Goal: Information Seeking & Learning: Learn about a topic

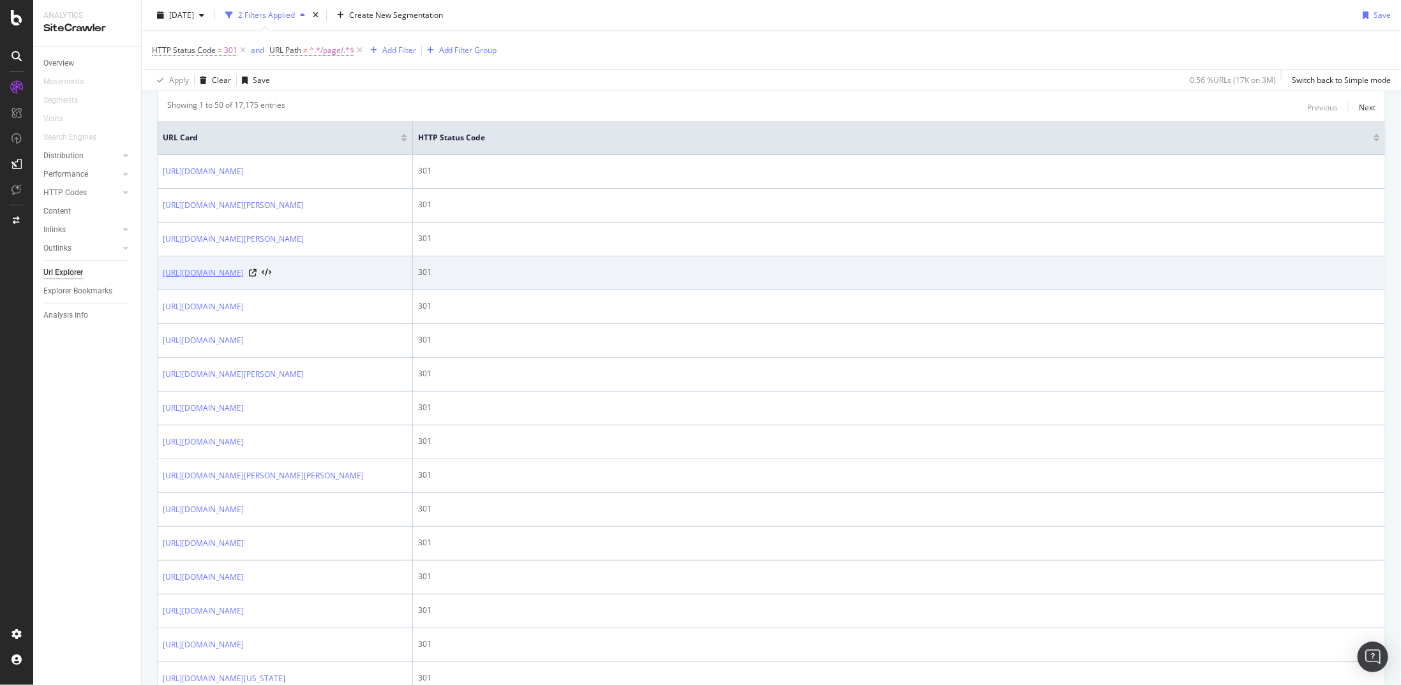
scroll to position [248, 0]
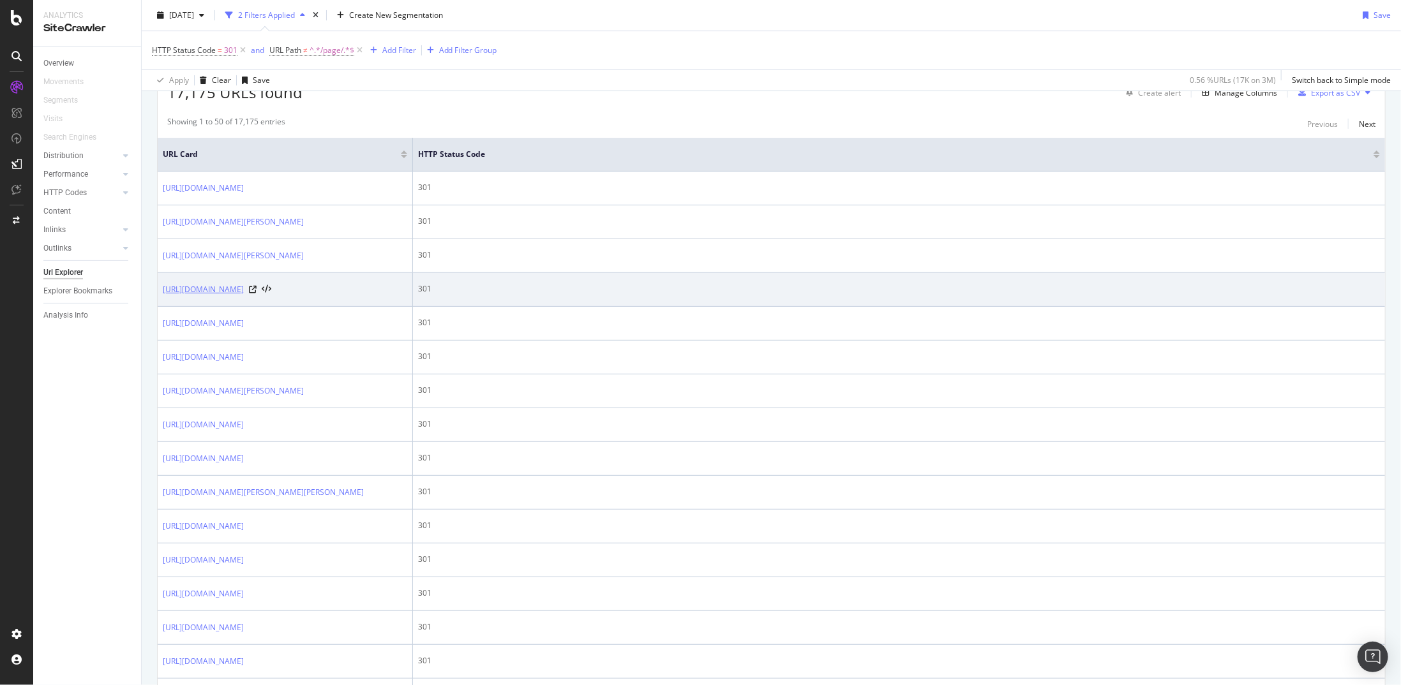
click at [244, 296] on link "[URL][DOMAIN_NAME]" at bounding box center [203, 289] width 81 height 13
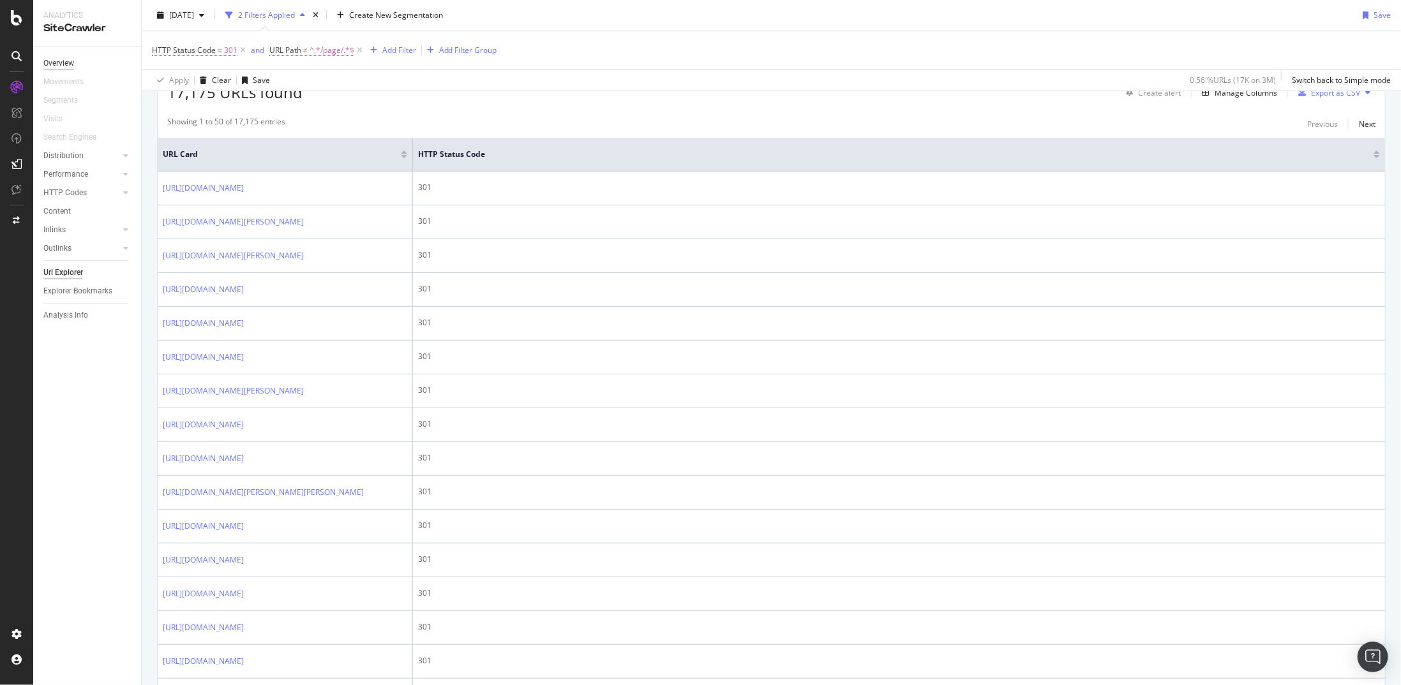
click at [72, 65] on div "Overview" at bounding box center [58, 63] width 31 height 13
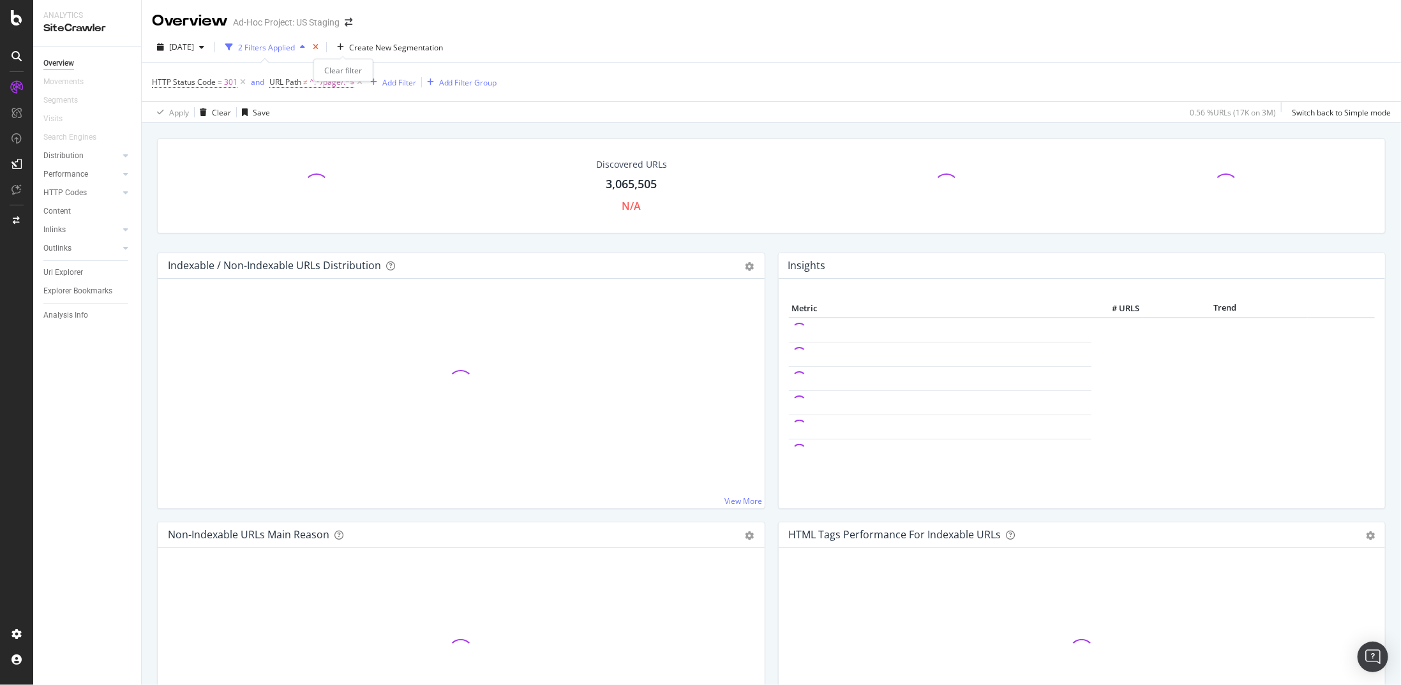
click at [318, 47] on icon "times" at bounding box center [316, 47] width 6 height 8
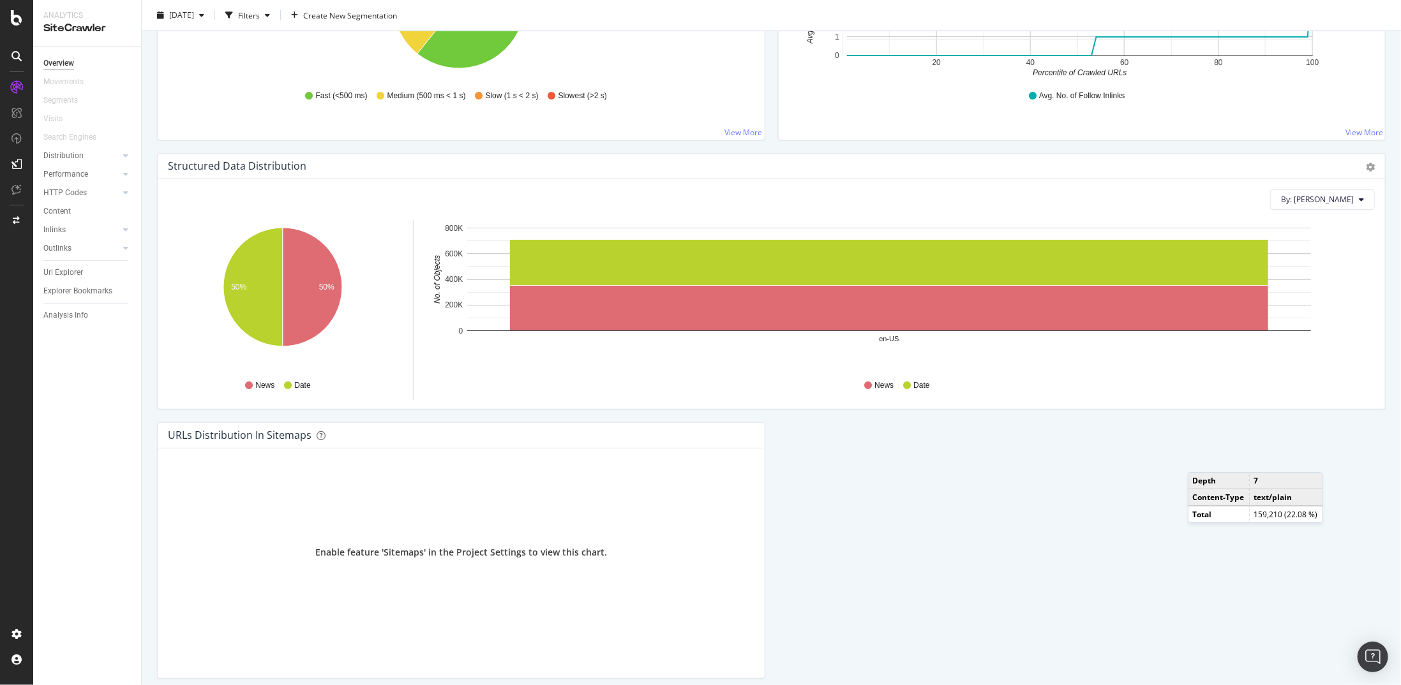
scroll to position [1163, 0]
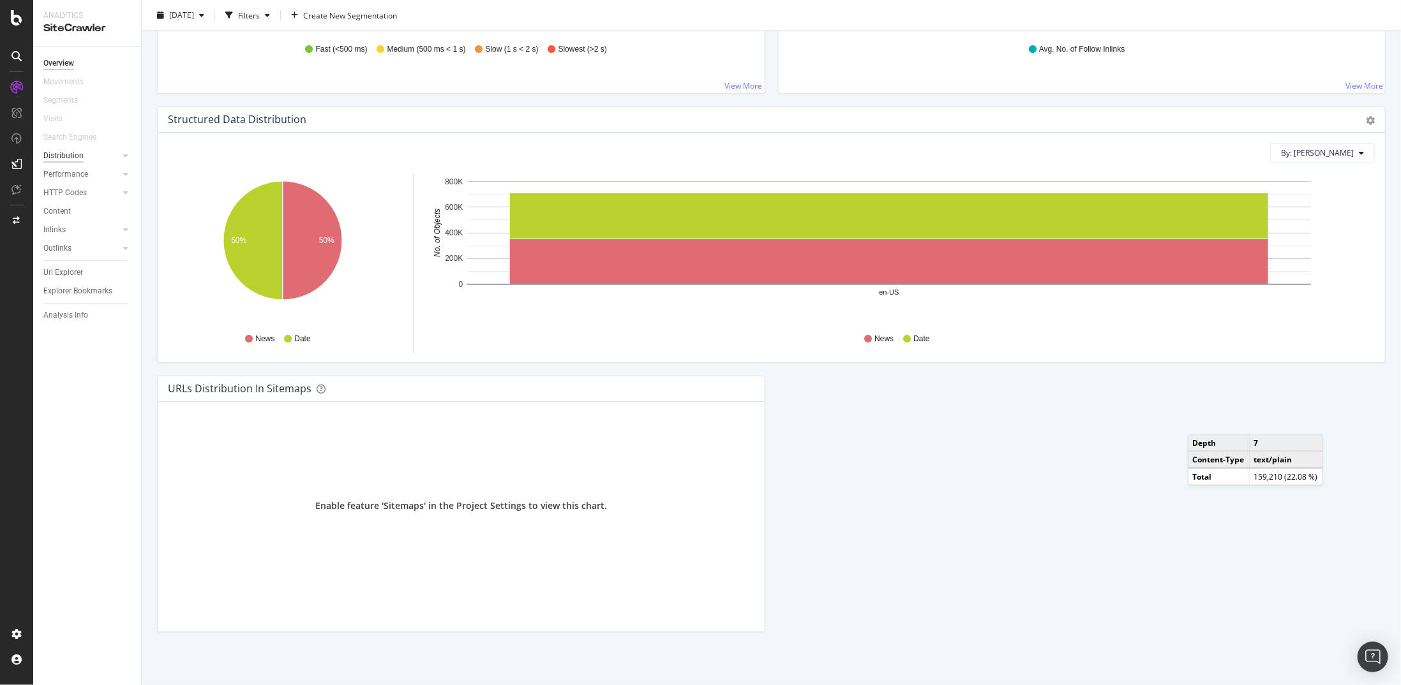
click at [78, 156] on div "Distribution" at bounding box center [63, 155] width 40 height 13
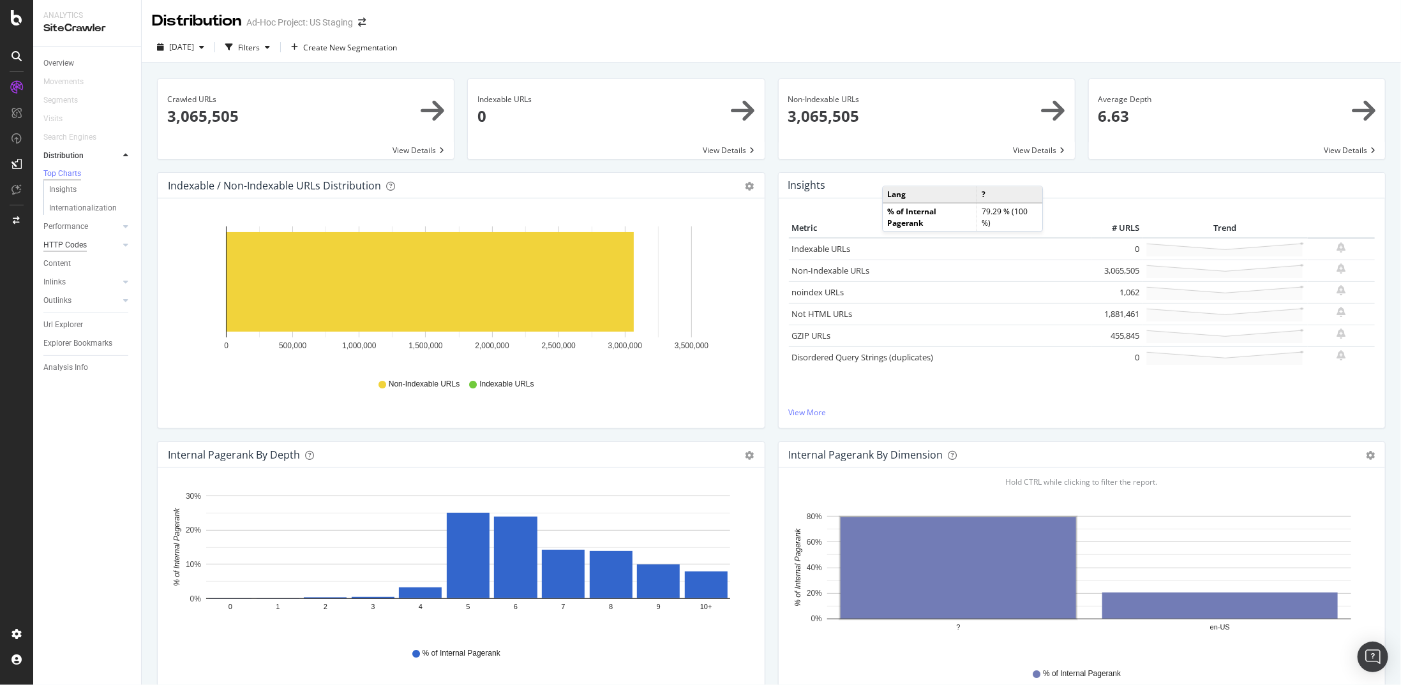
click at [59, 251] on div "HTTP Codes" at bounding box center [64, 245] width 43 height 13
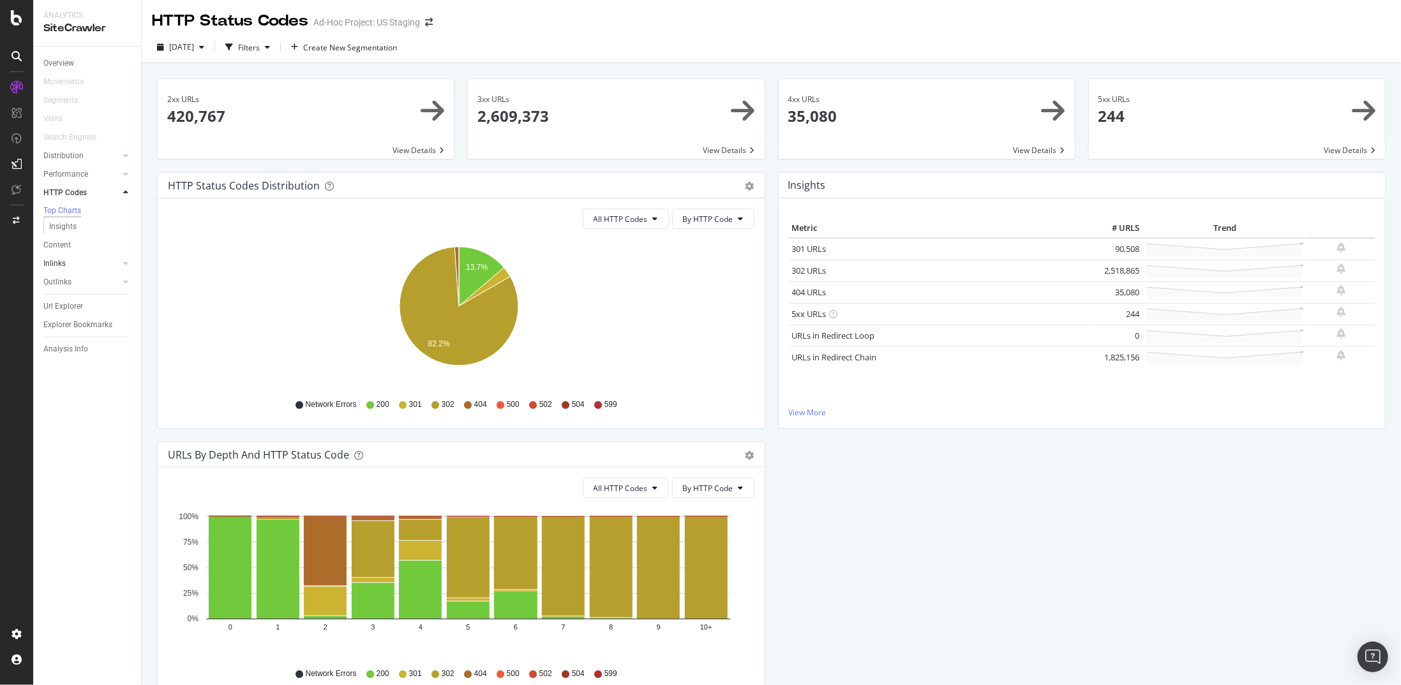
click at [103, 265] on link "Inlinks" at bounding box center [81, 263] width 76 height 13
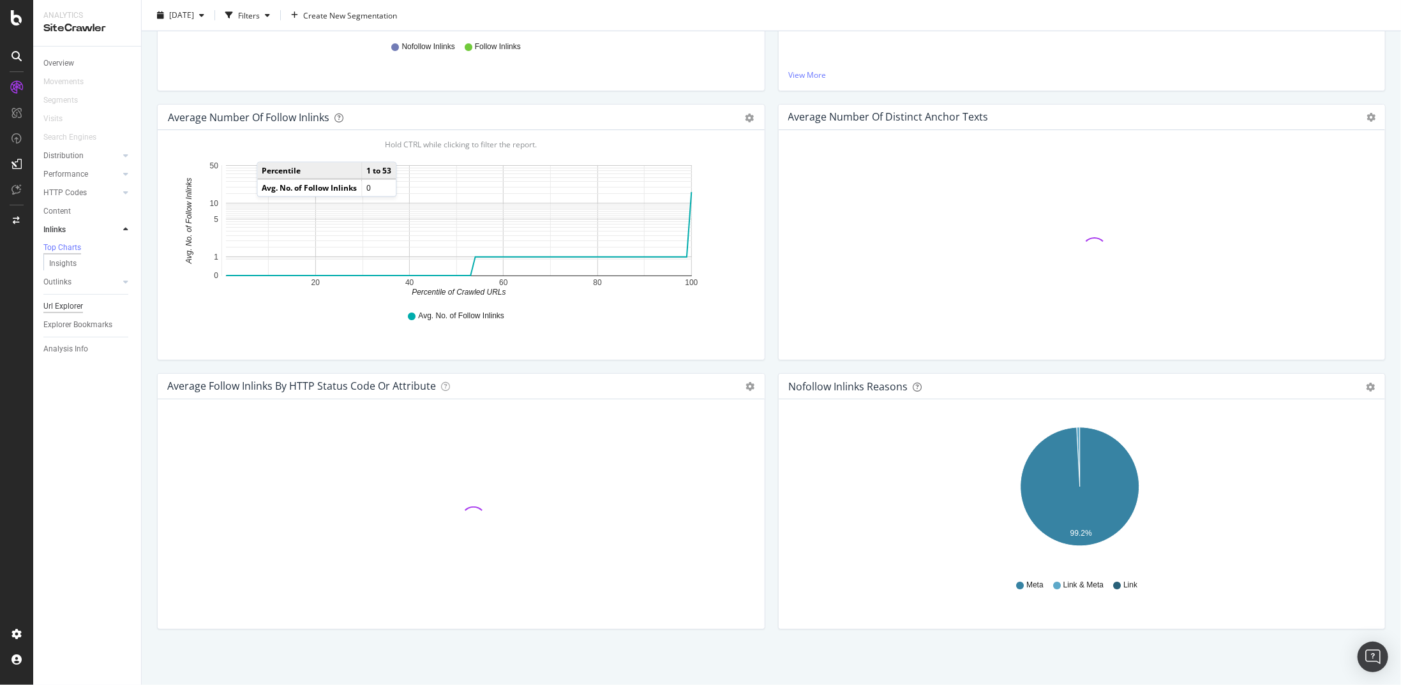
scroll to position [19, 0]
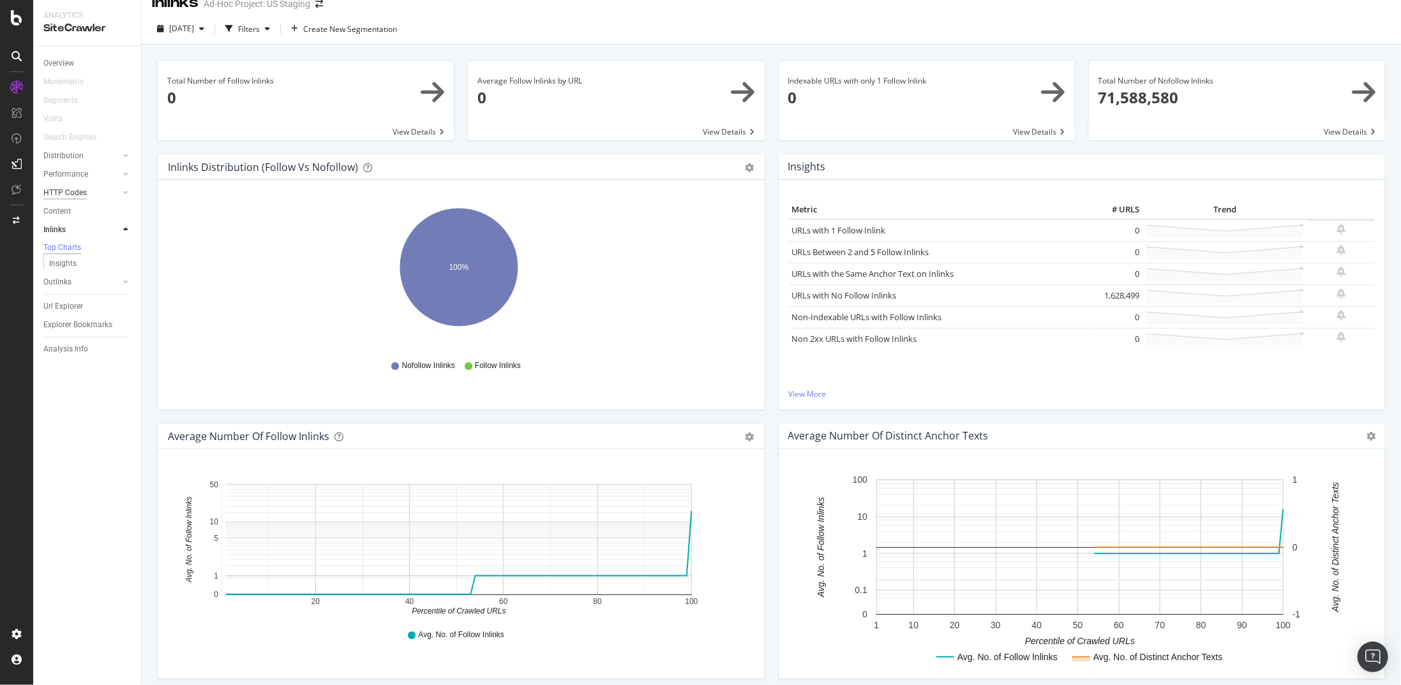
click at [68, 193] on div "HTTP Codes" at bounding box center [64, 192] width 43 height 13
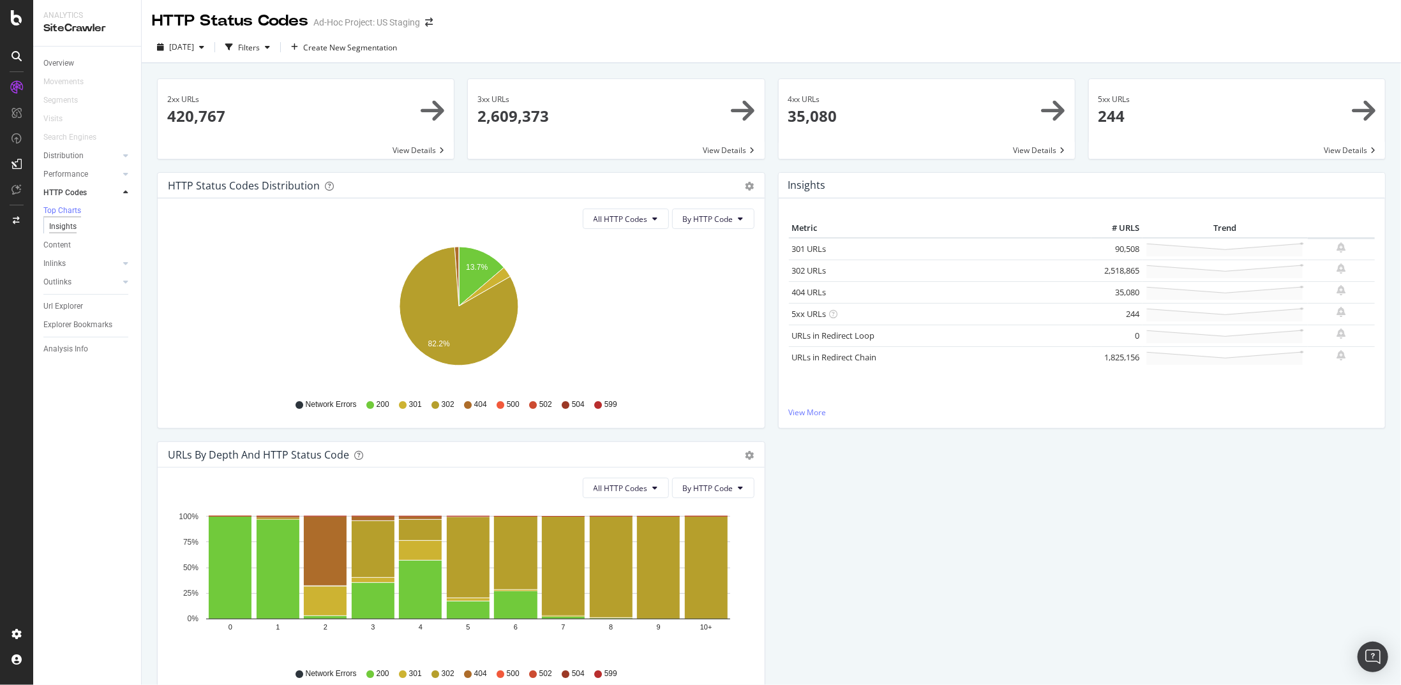
click at [72, 230] on div "Insights" at bounding box center [62, 226] width 27 height 13
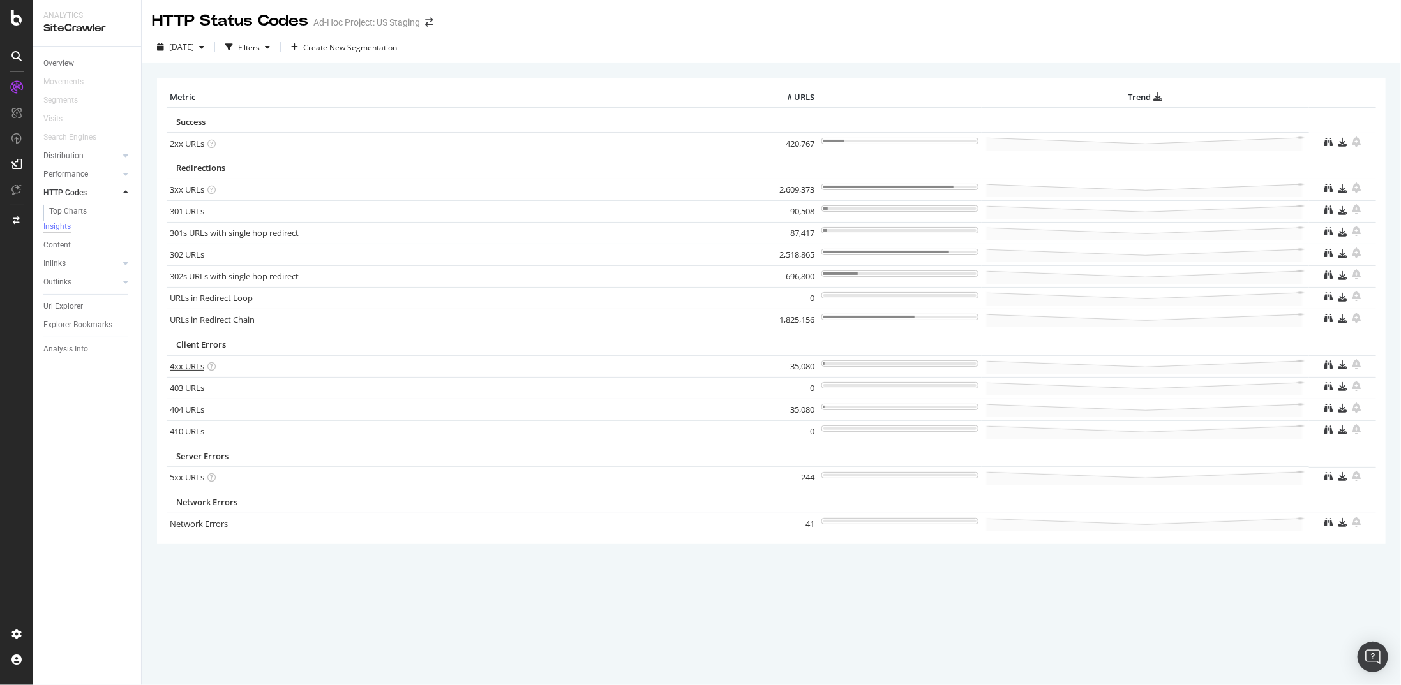
click at [182, 364] on link "4xx URLs" at bounding box center [187, 366] width 34 height 11
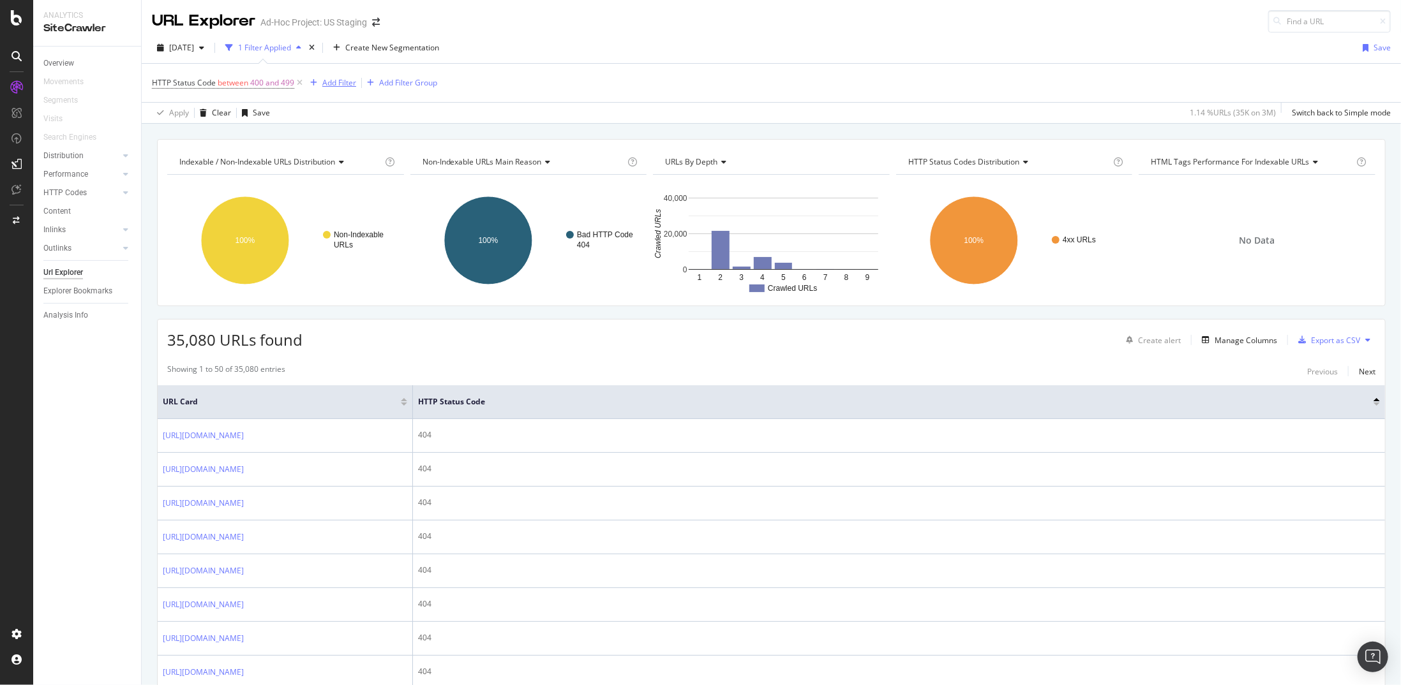
click at [333, 82] on div "Add Filter" at bounding box center [339, 82] width 34 height 11
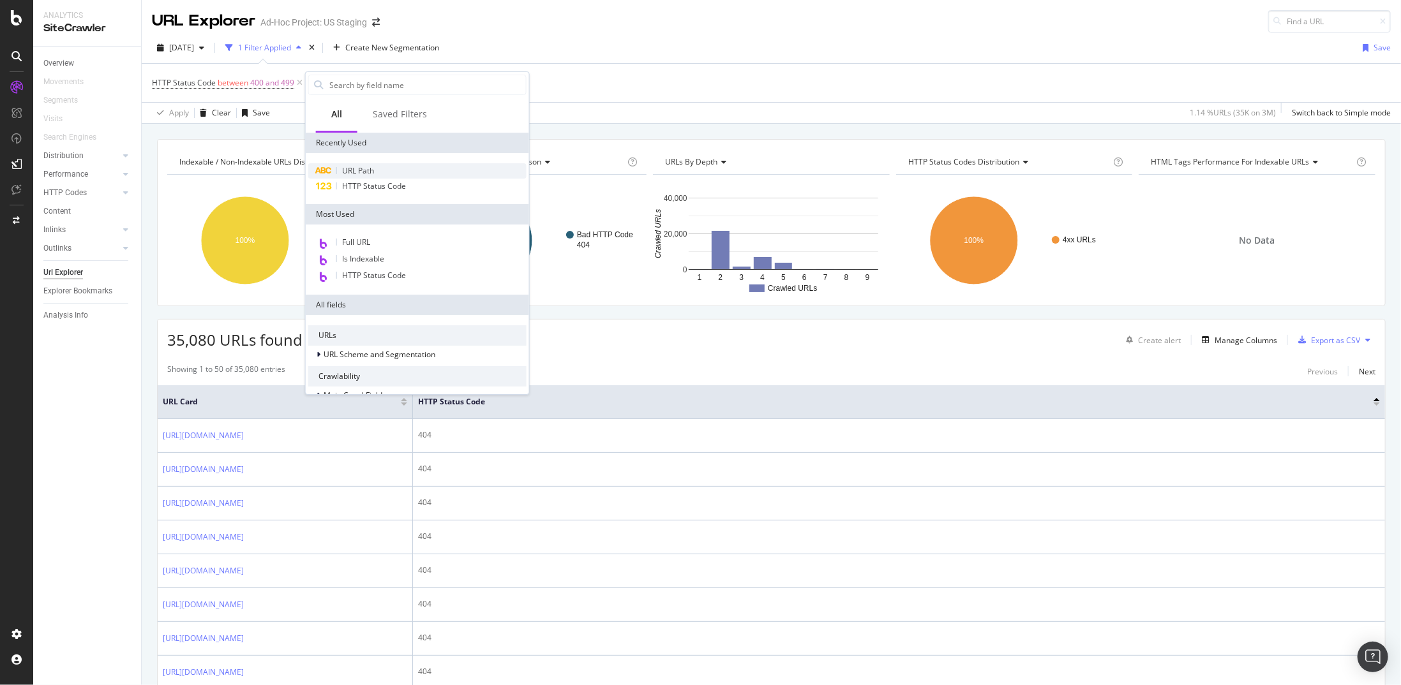
click at [347, 164] on div "URL Path" at bounding box center [417, 170] width 218 height 15
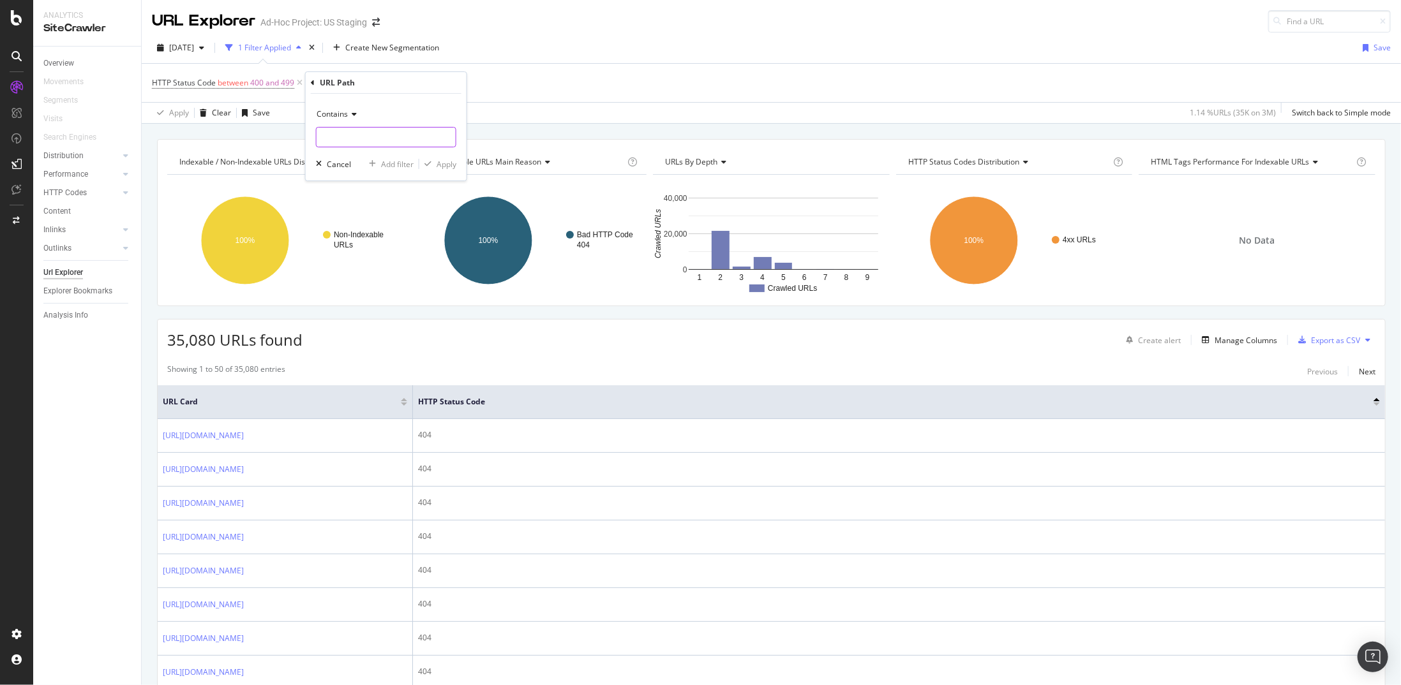
click at [347, 141] on input "text" at bounding box center [385, 137] width 139 height 20
click at [348, 115] on icon at bounding box center [352, 114] width 9 height 8
click at [389, 255] on div "Doesn't contain" at bounding box center [387, 256] width 137 height 17
click at [345, 137] on input "text" at bounding box center [385, 137] width 139 height 20
type input "/page/"
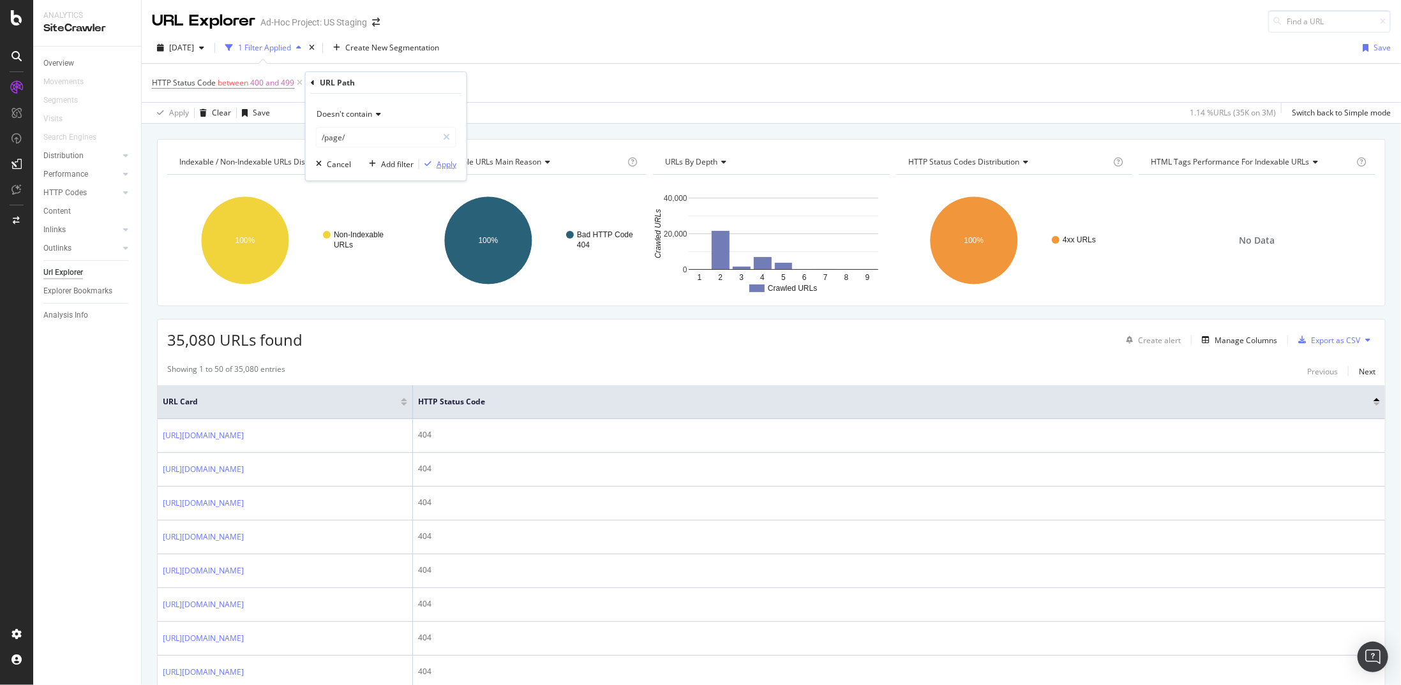
click at [434, 162] on div "button" at bounding box center [427, 164] width 17 height 8
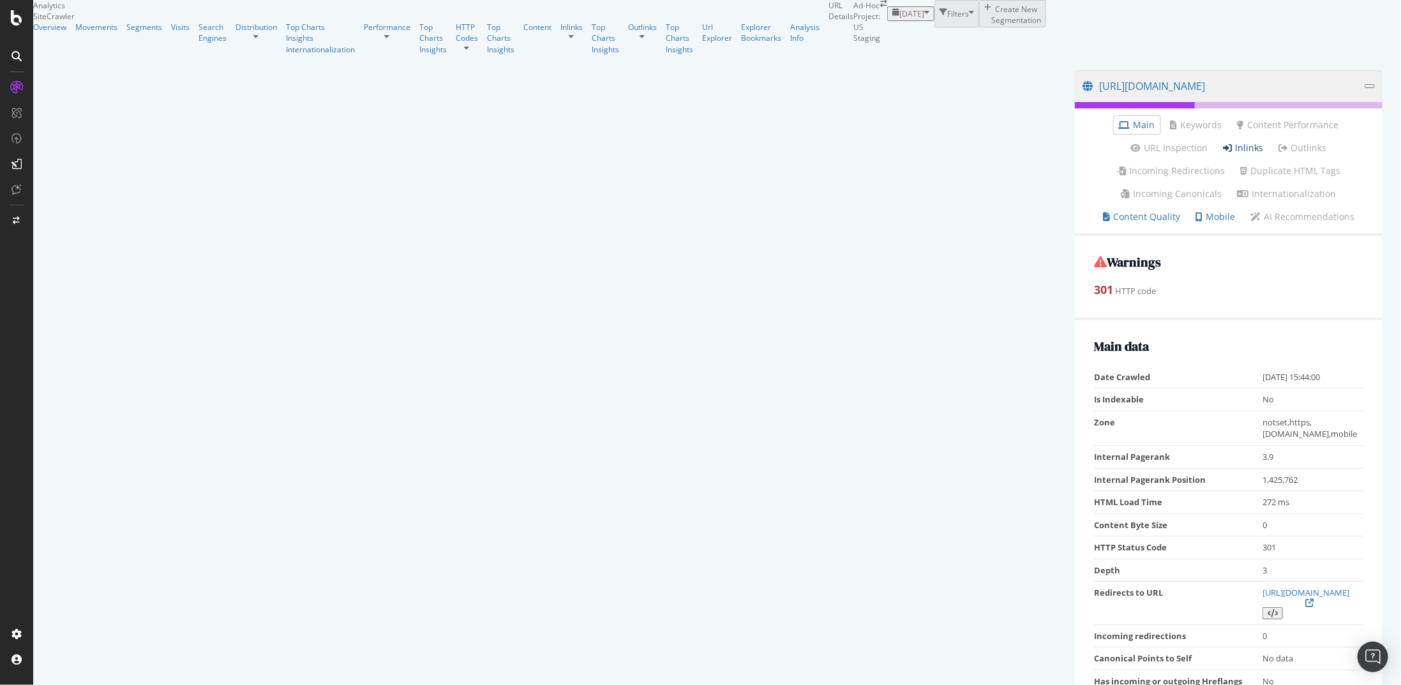
click at [1223, 154] on link "Inlinks" at bounding box center [1243, 148] width 40 height 13
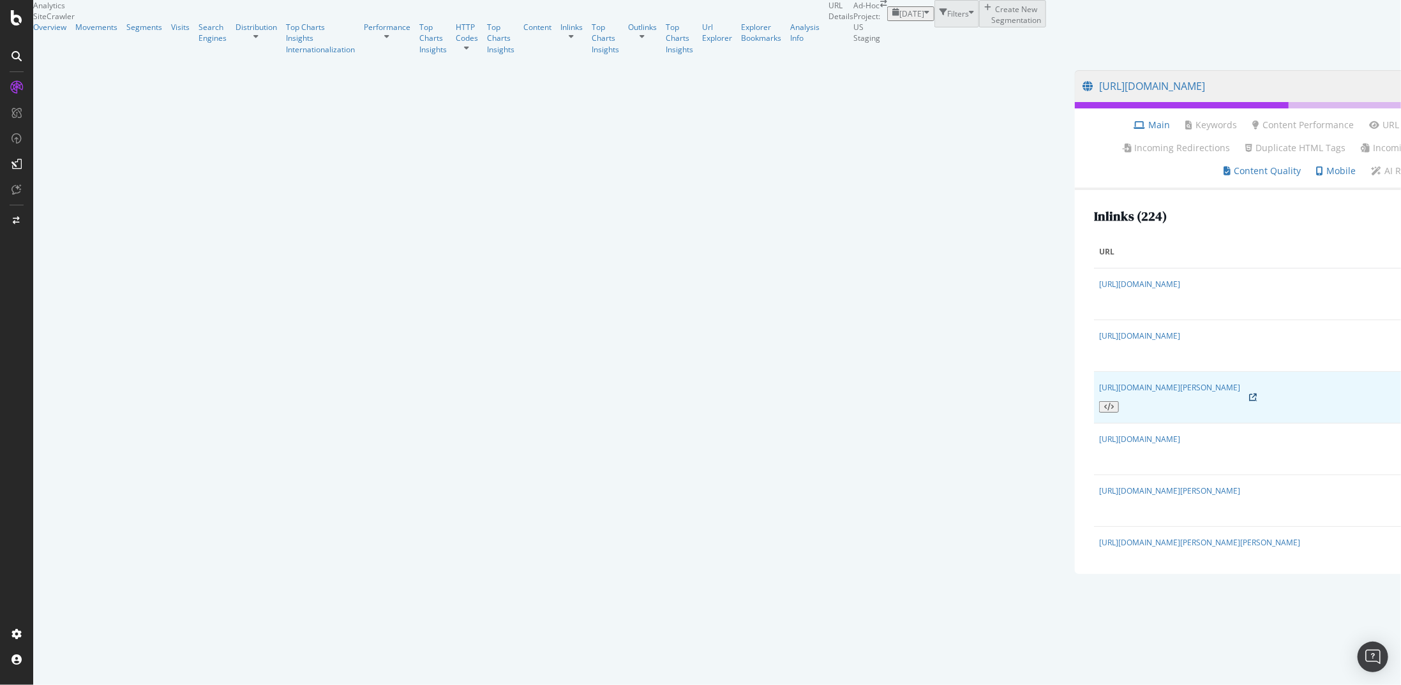
click at [1249, 394] on icon at bounding box center [1253, 398] width 8 height 8
